Goal: Browse casually: Explore the website without a specific task or goal

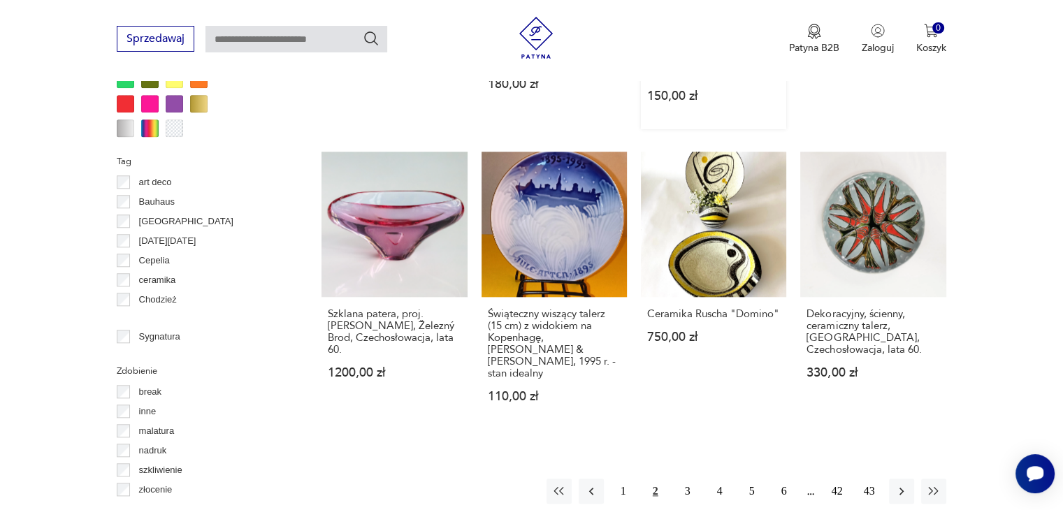
scroll to position [1349, 0]
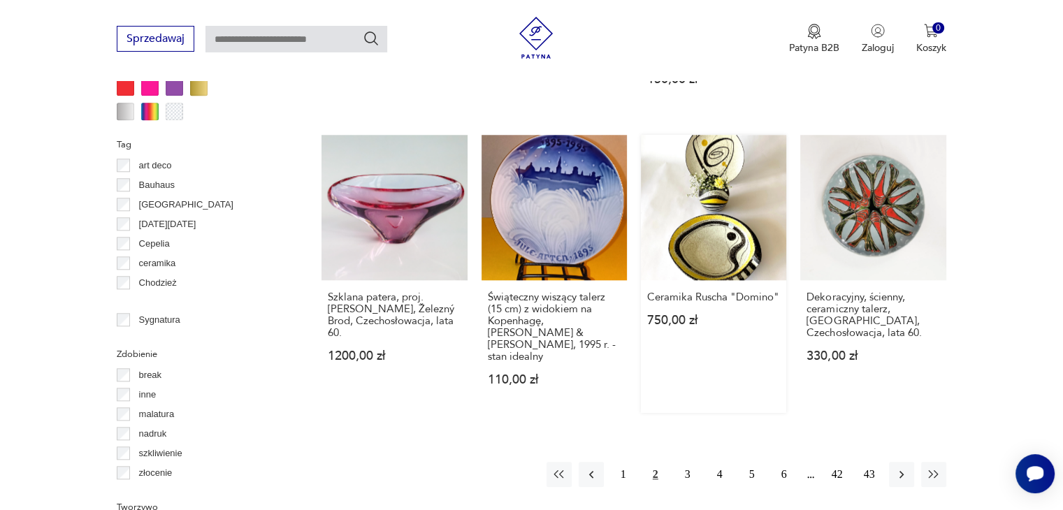
click at [698, 238] on link "Ceramika Ruscha "Domino" 750,00 zł" at bounding box center [713, 274] width 145 height 278
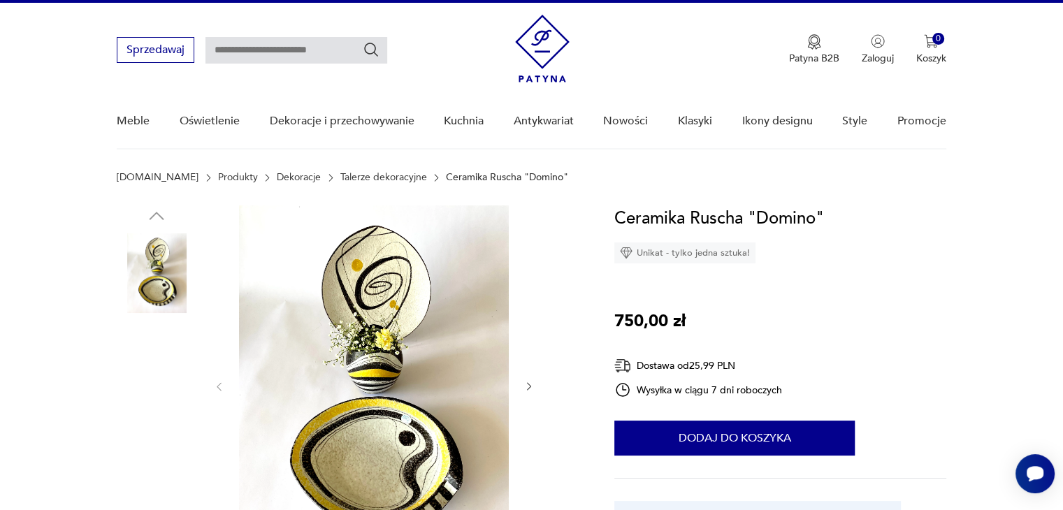
scroll to position [70, 0]
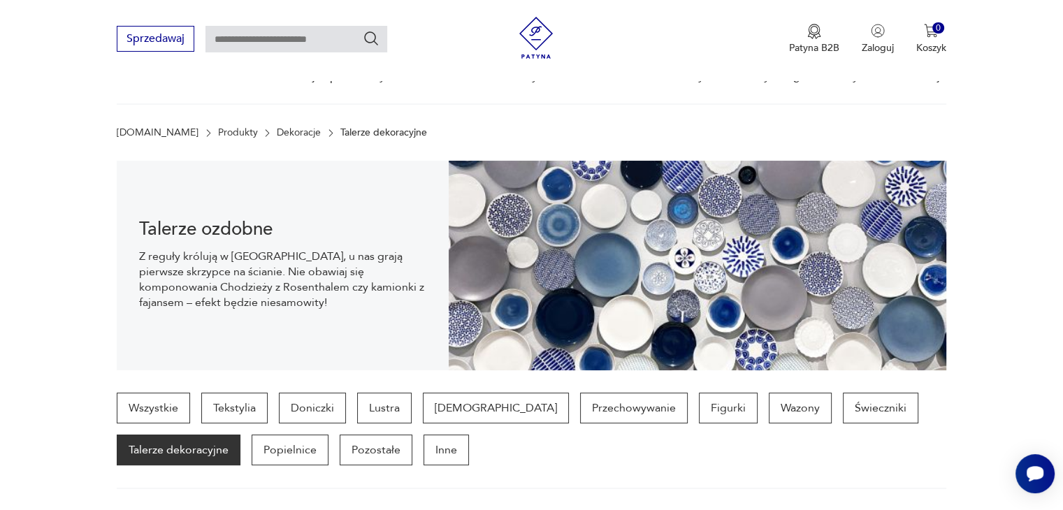
scroll to position [1477, 0]
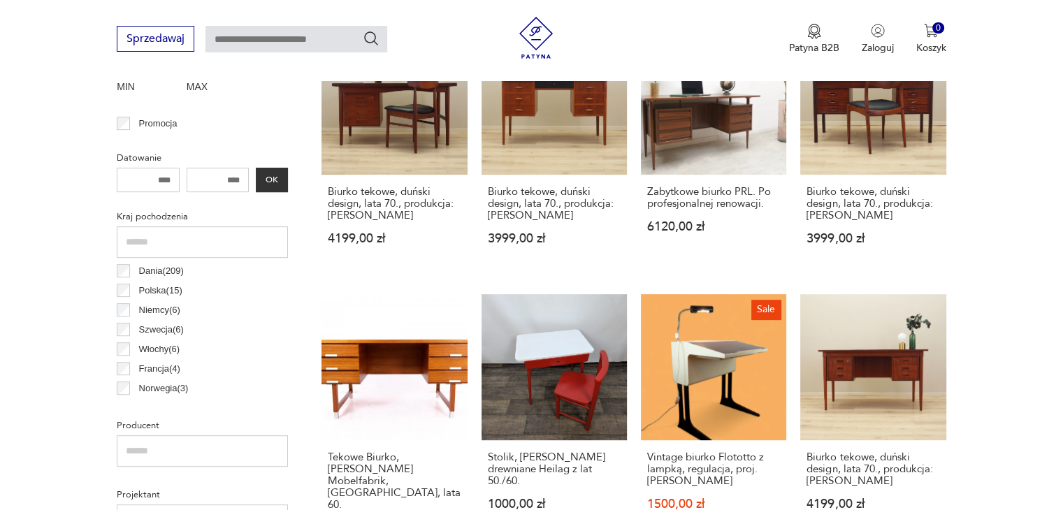
scroll to position [602, 0]
